Goal: Ask a question

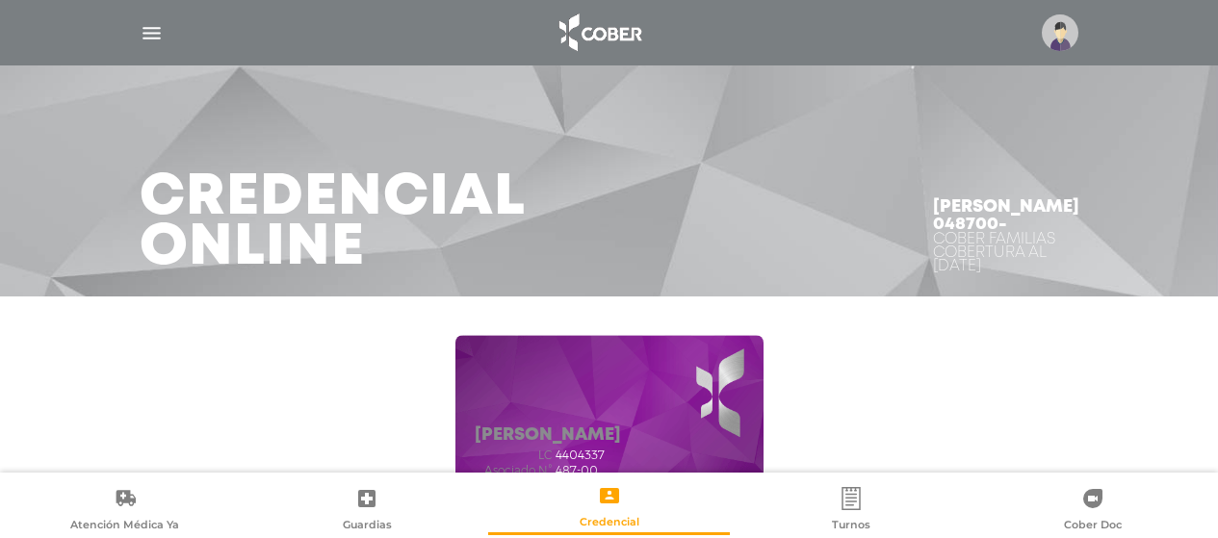
scroll to position [164, 0]
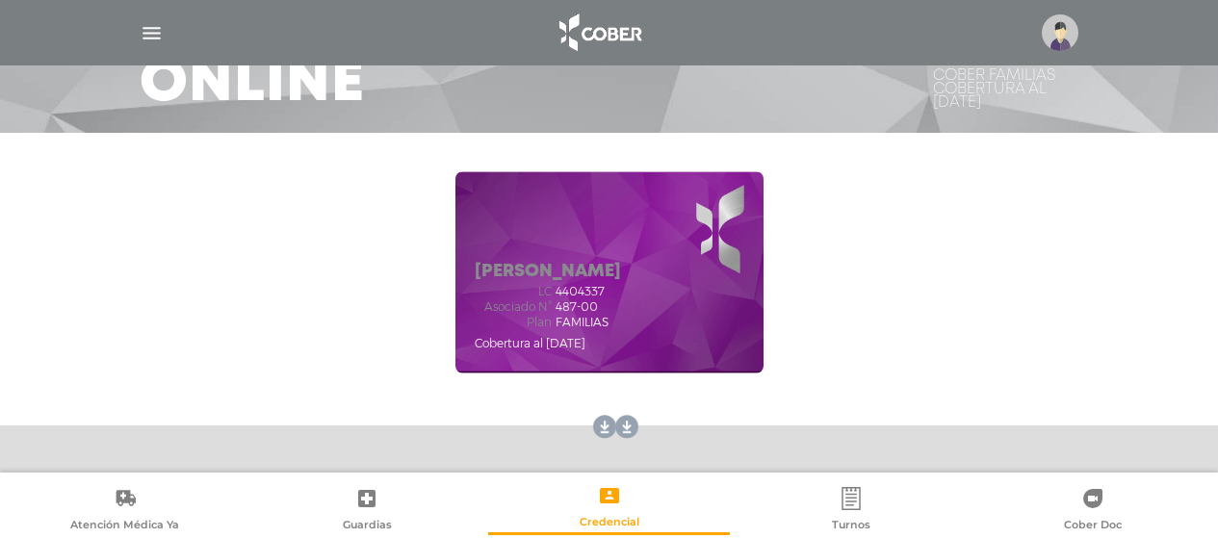
click at [156, 36] on img "button" at bounding box center [152, 33] width 24 height 24
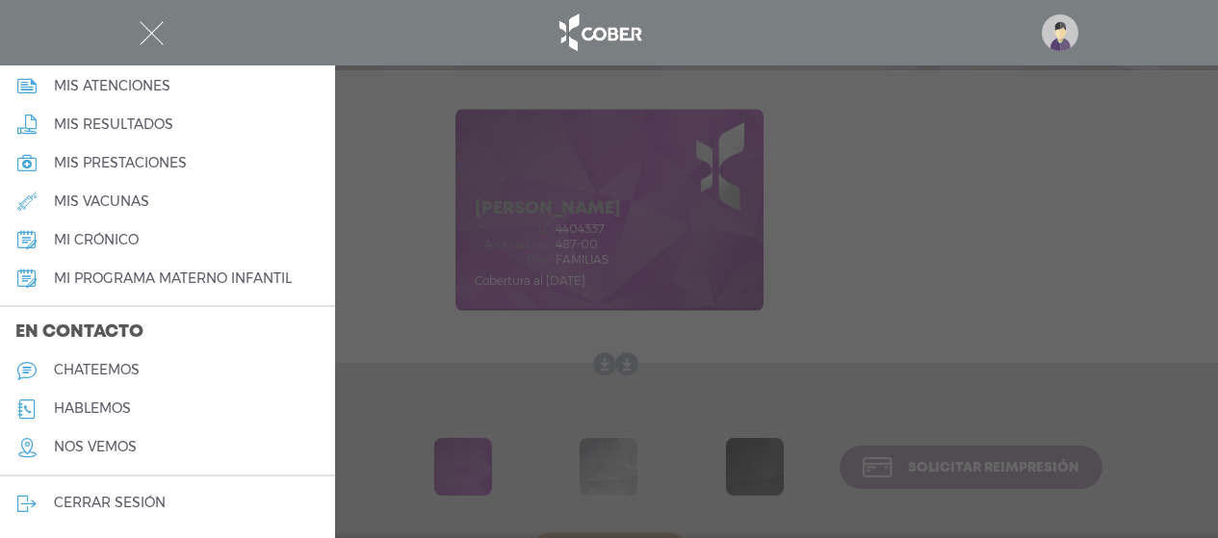
scroll to position [260, 0]
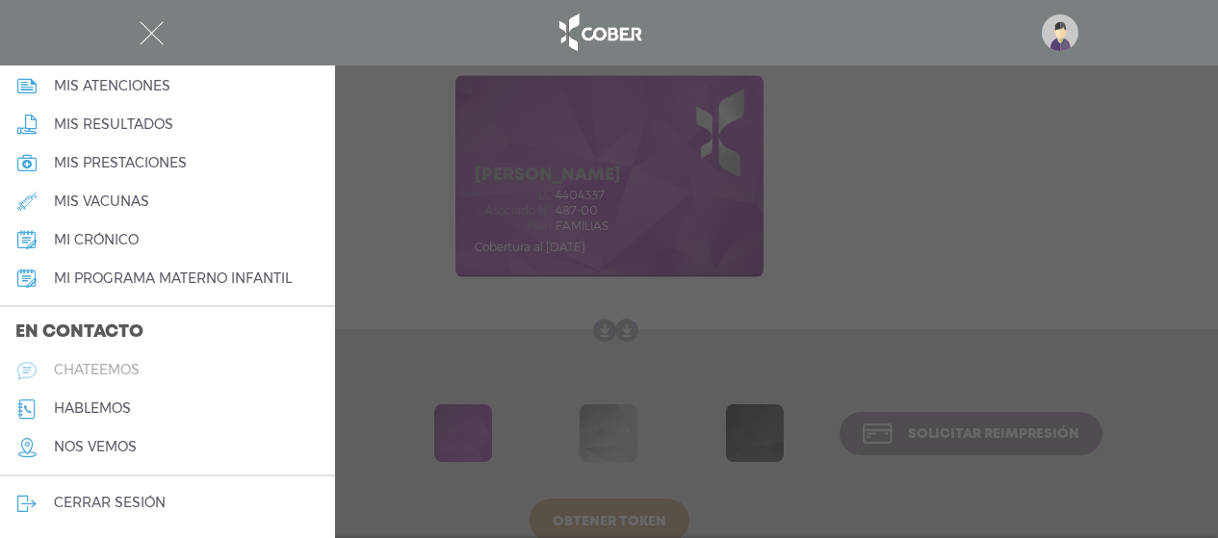
click at [102, 379] on link "chateemos" at bounding box center [167, 370] width 335 height 39
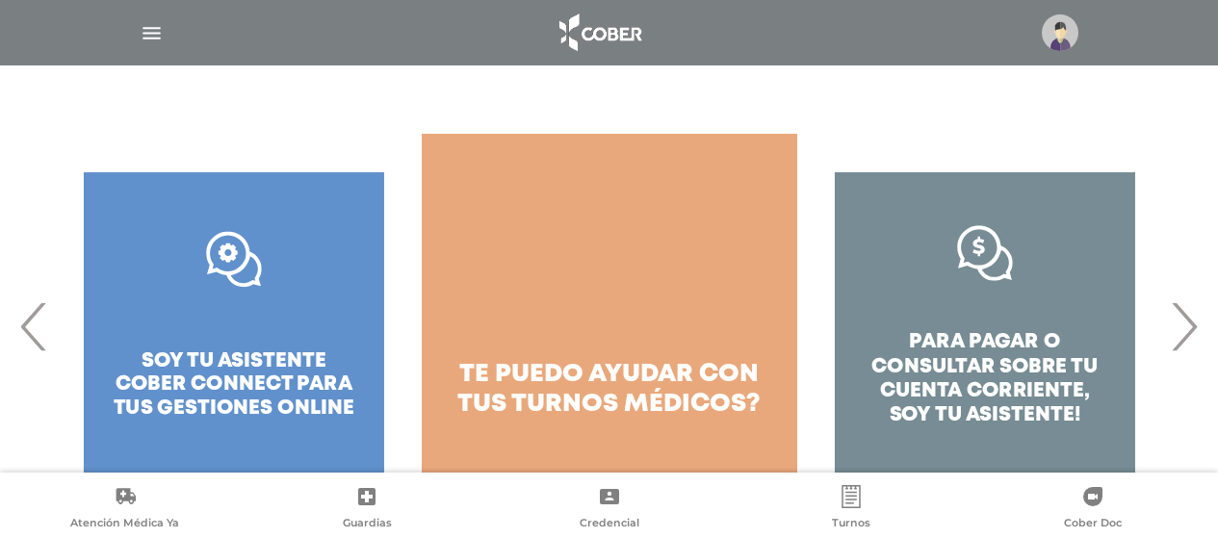
scroll to position [325, 0]
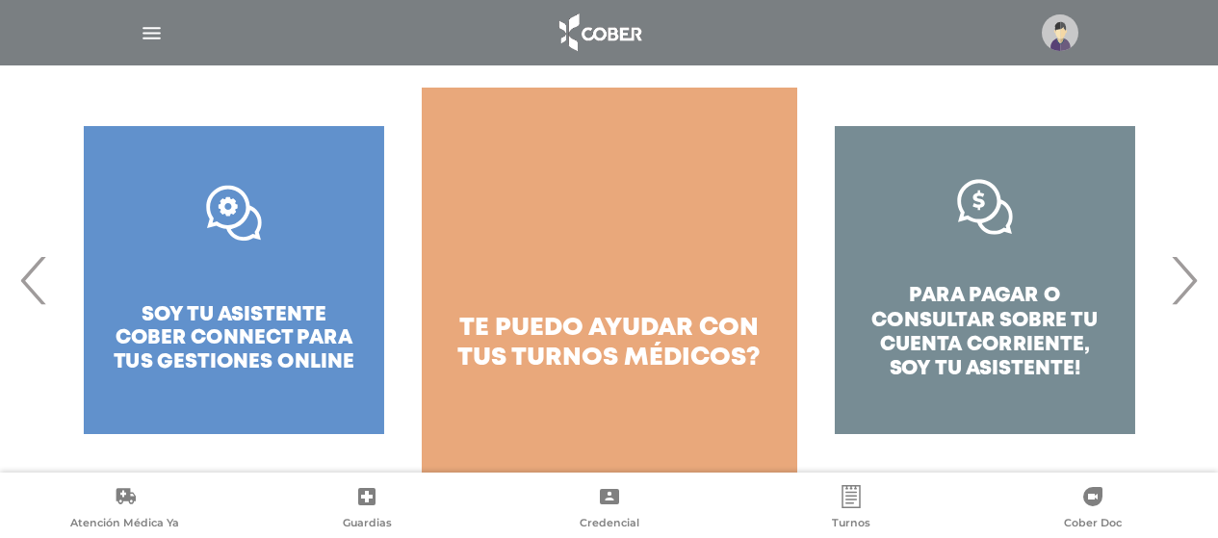
click at [1210, 219] on div "para pagar o consultar sobre tu cuenta corriente, soy tu asistente!" at bounding box center [609, 280] width 1218 height 385
click at [29, 286] on span "‹" at bounding box center [34, 280] width 38 height 104
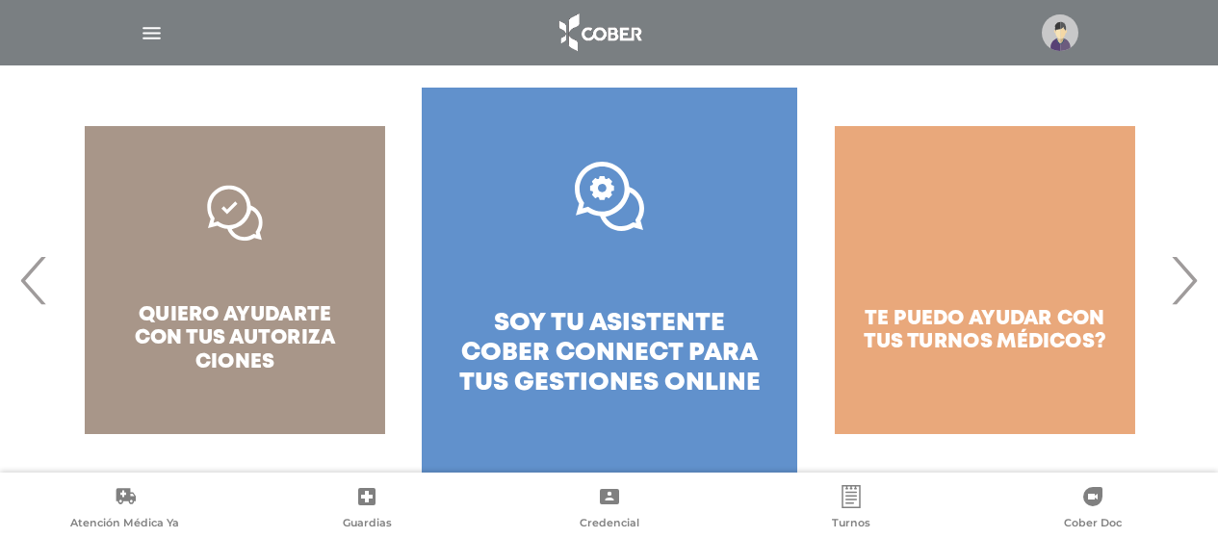
click at [29, 286] on span "‹" at bounding box center [34, 280] width 38 height 104
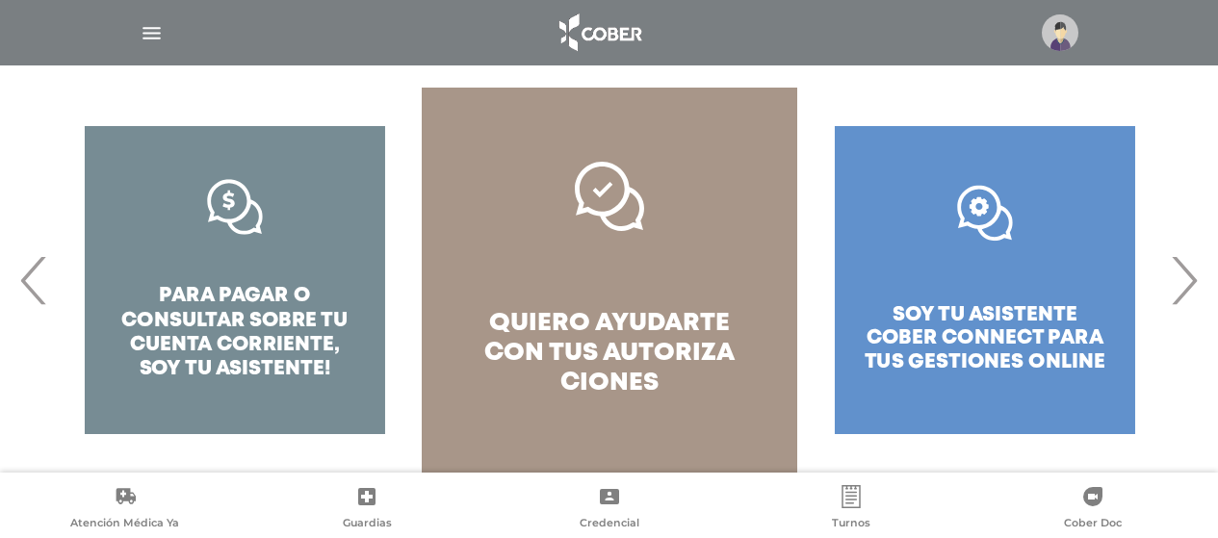
click at [673, 306] on link "quiero ayudarte con tus autoriza ciones" at bounding box center [609, 280] width 375 height 385
